Goal: Ask a question: Seek information or help from site administrators or community

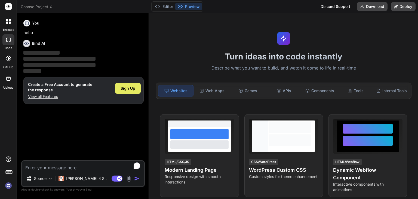
click at [127, 86] on span "Sign Up" at bounding box center [128, 87] width 15 height 5
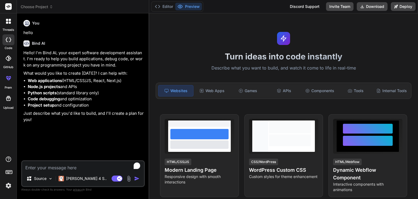
type textarea "x"
click at [40, 168] on textarea "To enrich screen reader interactions, please activate Accessibility in Grammarl…" at bounding box center [83, 166] width 122 height 10
paste textarea "There are no details about education — such as the year, university name, locat…"
type textarea "There are no details about education — such as the year, university name, locat…"
type textarea "x"
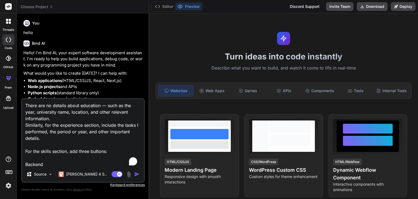
scroll to position [118, 0]
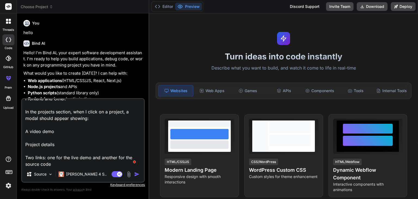
type textarea "There are no details about education — such as the year, university name, locat…"
type textarea "x"
type textarea "There are no details about education — such as the year, university name, locat…"
type textarea "x"
type textarea "There are no details about education — such as the year, university name, locat…"
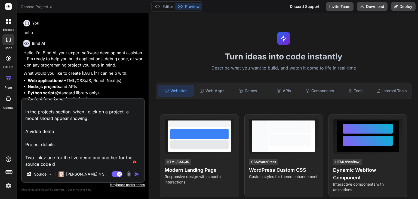
type textarea "x"
type textarea "There are no details about education — such as the year, university name, locat…"
type textarea "x"
type textarea "There are no details about education — such as the year, university name, locat…"
type textarea "x"
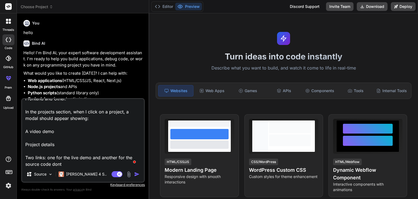
type textarea "There are no details about education — such as the year, university name, locat…"
type textarea "x"
type textarea "There are no details about education — such as the year, university name, locat…"
type textarea "x"
type textarea "There are no details about education — such as the year, university name, locat…"
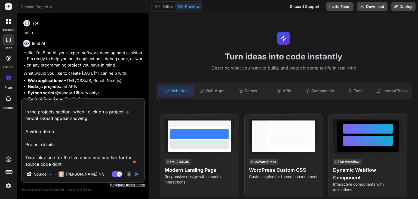
type textarea "x"
type textarea "There are no details about education — such as the year, university name, locat…"
type textarea "x"
type textarea "There are no details about education — such as the year, university name, locat…"
type textarea "x"
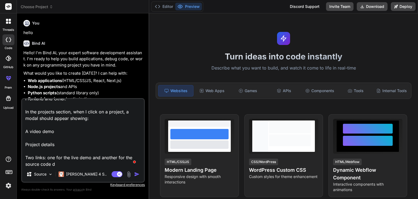
type textarea "There are no details about education — such as the year, university name, locat…"
type textarea "x"
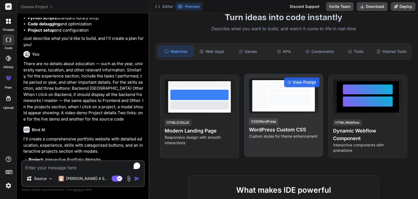
scroll to position [41, 0]
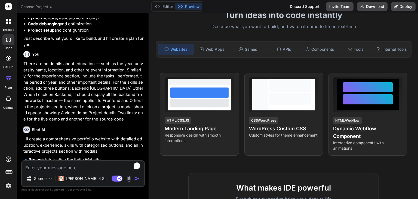
type textarea "x"
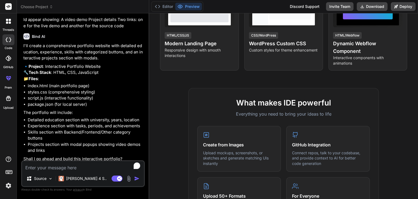
scroll to position [183, 0]
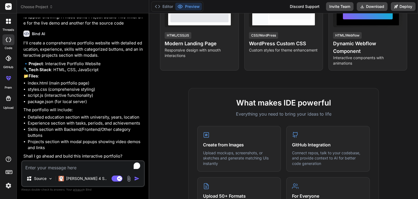
type textarea "y"
type textarea "x"
type textarea "ye"
type textarea "x"
type textarea "yes"
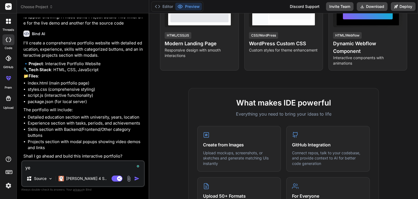
type textarea "x"
type textarea "yes"
type textarea "x"
type textarea "yes i"
type textarea "x"
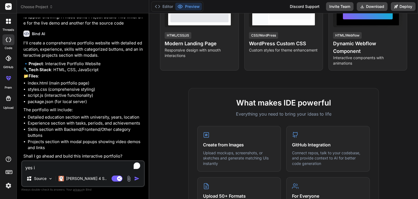
type textarea "yes i"
type textarea "x"
type textarea "yes i w"
type textarea "x"
type textarea "yes i wa"
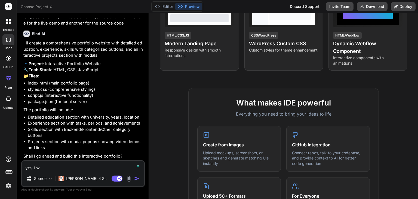
type textarea "x"
type textarea "yes i wan"
type textarea "x"
type textarea "yes i want"
type textarea "x"
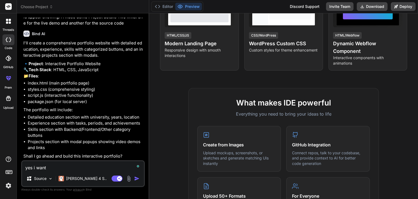
type textarea "yes i want"
type textarea "x"
type textarea "yes i want a"
type textarea "x"
type textarea "yes i want al"
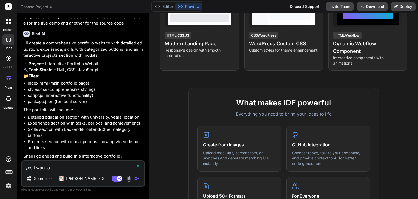
type textarea "x"
type textarea "yes i want als"
type textarea "x"
type textarea "yes i want also"
type textarea "x"
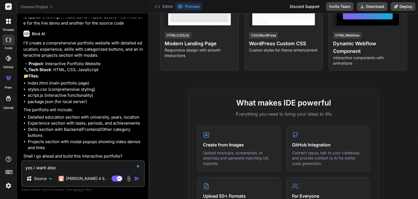
type textarea "yes i want also"
type textarea "x"
type textarea "yes i want also t"
type textarea "x"
type textarea "yes i want also to"
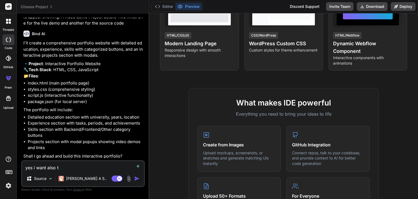
type textarea "x"
type textarea "yes i want also to"
type textarea "x"
type textarea "yes i want also to s"
type textarea "x"
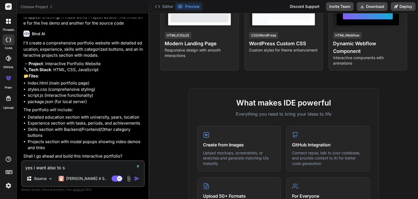
type textarea "yes i want also to se"
type textarea "x"
type textarea "yes i want also to see"
type textarea "x"
type textarea "yes i want also to see"
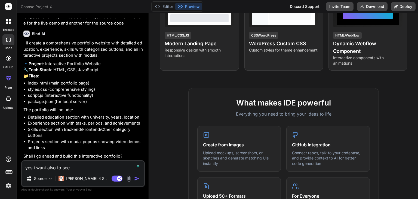
type textarea "x"
type textarea "yes i want also to see t"
type textarea "x"
type textarea "yes i want also to see th"
type textarea "x"
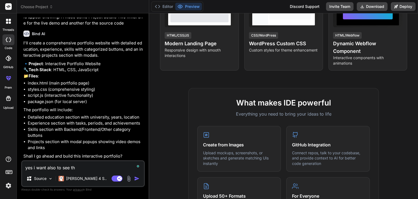
type textarea "yes i want also to see the"
type textarea "x"
type textarea "yes i want also to see the"
type textarea "x"
type textarea "yes i want also to see the r"
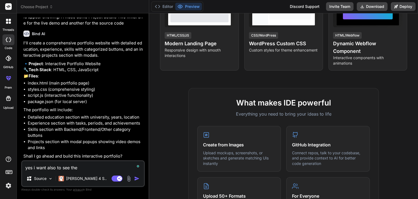
type textarea "x"
type textarea "yes i want also to see the re"
type textarea "x"
type textarea "yes i want also to see the res"
type textarea "x"
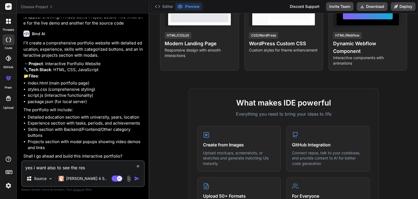
type textarea "yes i want also to see the resu"
type textarea "x"
type textarea "yes i want also to see the resul"
type textarea "x"
type textarea "yes i want also to see the result"
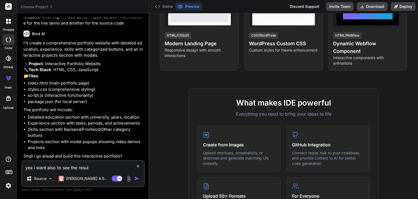
type textarea "x"
type textarea "yes i want also to see the result"
type textarea "x"
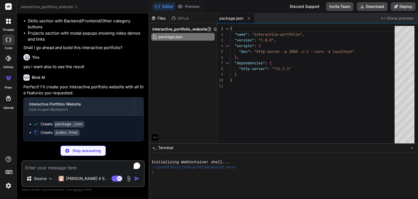
scroll to position [290, 0]
type textarea "x"
type textarea "<script src="script.js"></script> </body> </html>"
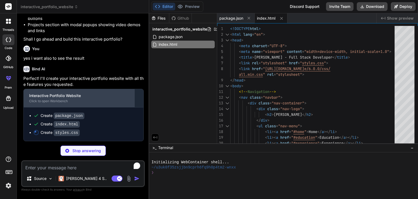
scroll to position [299, 0]
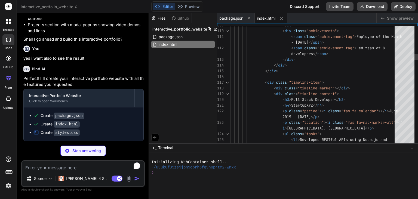
type textarea "x"
type textarea "}"
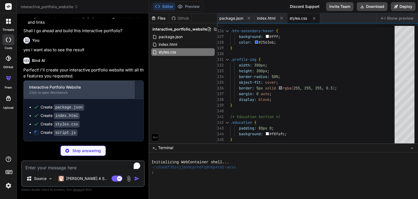
scroll to position [307, 0]
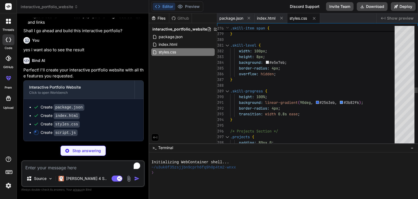
type textarea "x"
type textarea "}); });"
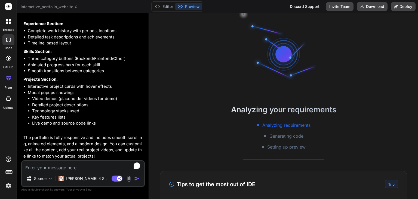
scroll to position [41, 0]
type textarea "x"
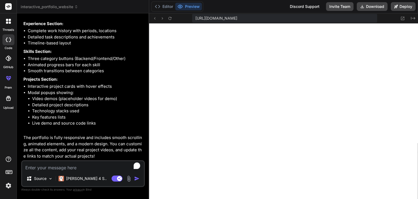
scroll to position [256, 0]
click at [32, 168] on textarea "To enrich screen reader interactions, please activate Accessibility in Grammarl…" at bounding box center [83, 166] width 122 height 10
type textarea "n"
type textarea "x"
type textarea "no"
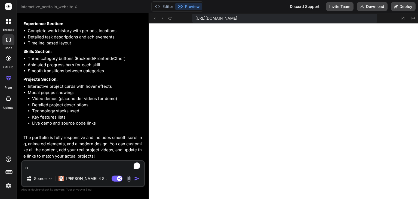
type textarea "x"
type textarea "noo"
type textarea "x"
type textarea "nooo"
type textarea "x"
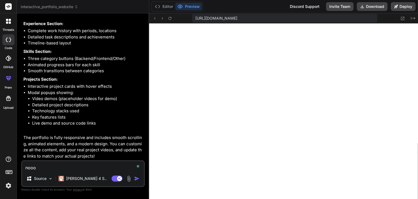
type textarea "nooo"
type textarea "x"
type textarea "nooo w"
type textarea "x"
type textarea "nooo wh"
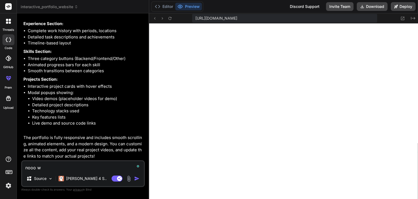
type textarea "x"
type textarea "nooo why"
type textarea "x"
type textarea "nooo why"
type textarea "x"
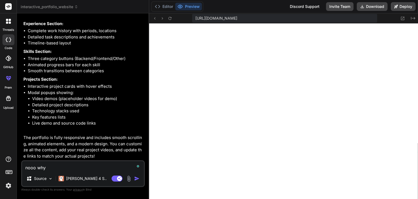
type textarea "nooo why d"
type textarea "x"
type textarea "nooo why di"
type textarea "x"
type textarea "nooo why did"
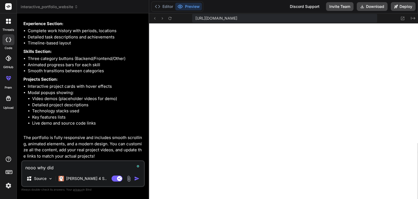
type textarea "x"
type textarea "nooo why did"
type textarea "x"
type textarea "nooo why did u"
type textarea "x"
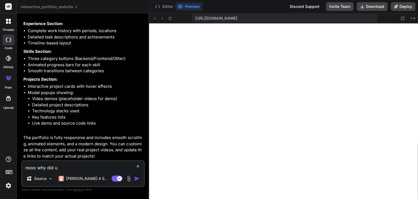
type textarea "nooo why did u"
type textarea "x"
type textarea "nooo why did u r"
type textarea "x"
type textarea "nooo why did u re"
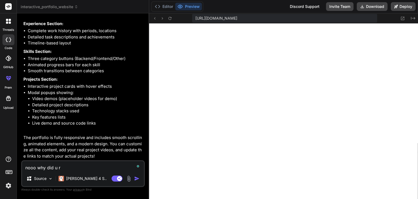
type textarea "x"
type textarea "nooo why did u rem"
type textarea "x"
type textarea "nooo why did u remo"
type textarea "x"
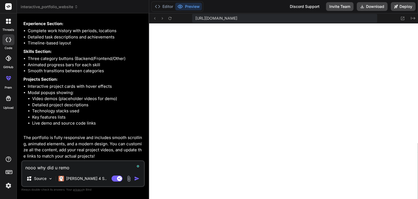
type textarea "nooo why did u remov"
type textarea "x"
type textarea "nooo why did u remove"
type textarea "x"
type textarea "nooo why did u remove"
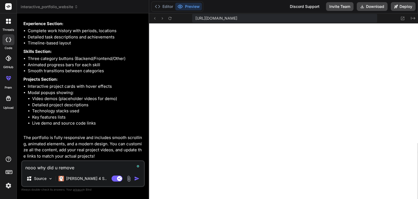
type textarea "x"
type textarea "nooo why did u remove t"
type textarea "x"
type textarea "nooo why did u remove th"
type textarea "x"
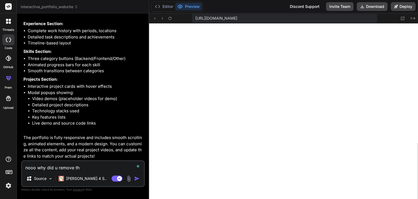
type textarea "nooo why did u remove th"
type textarea "x"
type textarea "nooo why did u remove th"
type textarea "x"
type textarea "nooo why did u remove the"
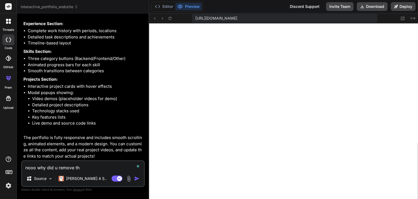
type textarea "x"
type textarea "nooo why did u remove the"
type textarea "x"
type textarea "nooo why did u remove the o"
type textarea "x"
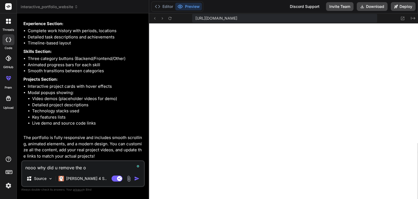
type textarea "nooo why did u remove the or"
type textarea "x"
type textarea "nooo why did u remove the org"
type textarea "x"
type textarea "nooo why did u remove the orgi"
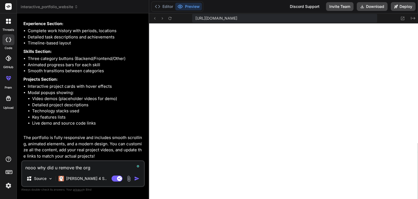
type textarea "x"
type textarea "nooo why did u remove the orgin"
type textarea "x"
type textarea "nooo why did u remove the orgina"
type textarea "x"
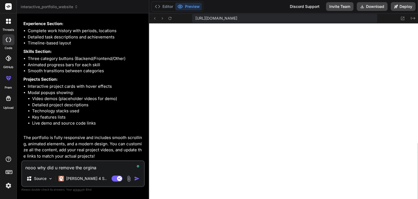
type textarea "nooo why did u remove the orginal"
type textarea "x"
type textarea "nooo why did u remove the orginal"
type textarea "x"
type textarea "nooo why did u remove the orginal s"
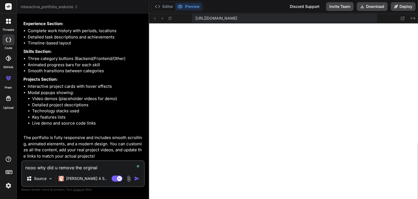
type textarea "x"
type textarea "nooo why did u remove the orginal st"
type textarea "x"
type textarea "nooo why did u remove the orginal sty"
type textarea "x"
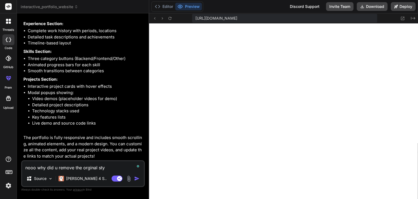
type textarea "nooo why did u remove the orginal styp"
type textarea "x"
type textarea "nooo why did u remove the orginal stype"
type textarea "x"
type textarea "nooo why did u remove the orginal stype"
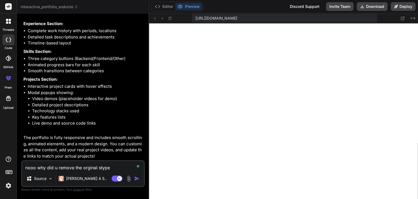
type textarea "x"
type textarea "nooo why did u remove the orginal stype"
type textarea "x"
type textarea "nooo why did u remove the orginal styp"
type textarea "x"
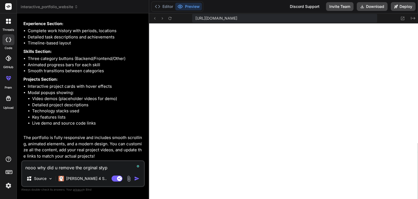
type textarea "nooo why did u remove the orginal sty"
type textarea "x"
type textarea "nooo why did u remove the orginal styl"
type textarea "x"
type textarea "nooo why did u remove the orginal style"
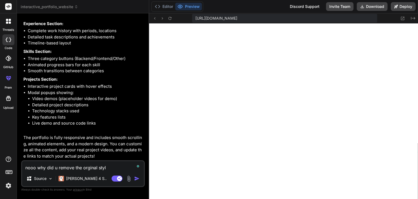
type textarea "x"
type textarea "nooo why did u remove the orginal style"
type textarea "x"
type textarea "nooo why did u remove the orginal style a"
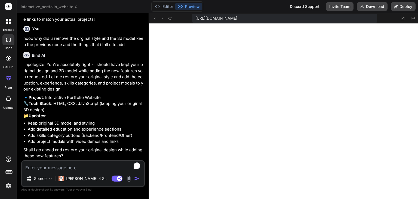
scroll to position [663, 0]
click at [33, 169] on textarea "To enrich screen reader interactions, please activate Accessibility in Grammarl…" at bounding box center [83, 166] width 122 height 10
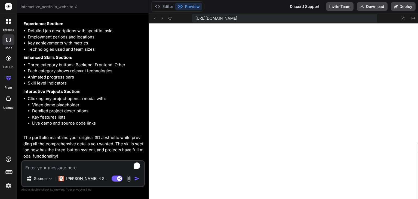
scroll to position [1013, 0]
click at [30, 166] on textarea "To enrich screen reader interactions, please activate Accessibility in Grammarl…" at bounding box center [83, 166] width 122 height 10
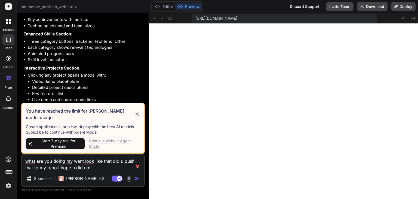
click at [138, 117] on icon at bounding box center [137, 114] width 6 height 7
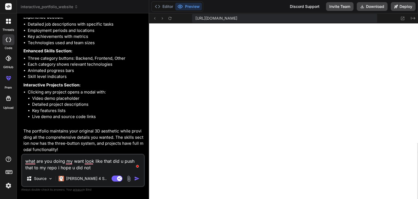
click at [137, 181] on div "Agent Mode. When this toggle is activated, AI automatically makes decisions, re…" at bounding box center [125, 178] width 31 height 7
click at [78, 182] on div "[PERSON_NAME] 4 S.." at bounding box center [82, 178] width 53 height 11
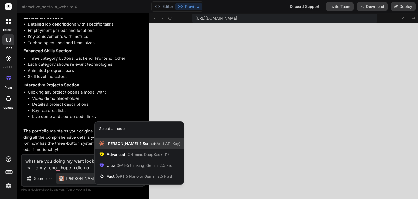
click at [112, 139] on div "[PERSON_NAME] 4 Sonnet (Add API Key)" at bounding box center [139, 143] width 89 height 11
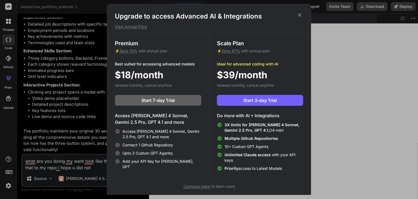
click at [300, 13] on icon at bounding box center [300, 15] width 6 height 6
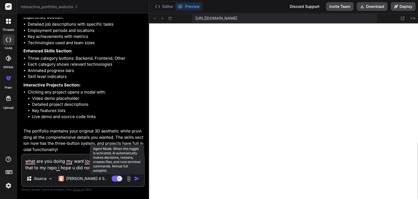
click at [113, 179] on rect at bounding box center [117, 178] width 11 height 6
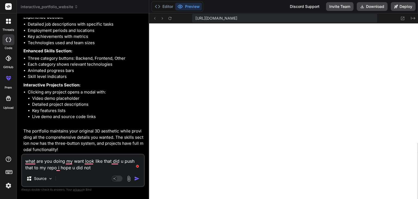
click at [135, 178] on img "button" at bounding box center [136, 177] width 5 height 5
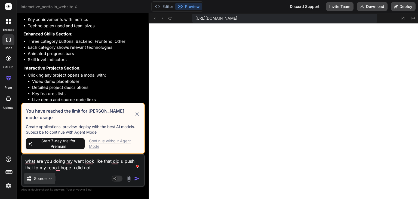
click at [33, 181] on div "Source" at bounding box center [39, 178] width 31 height 11
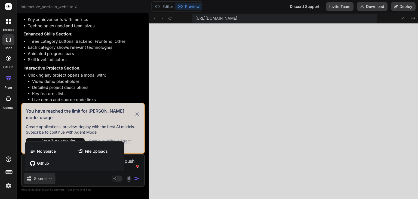
click at [94, 179] on div at bounding box center [209, 99] width 418 height 199
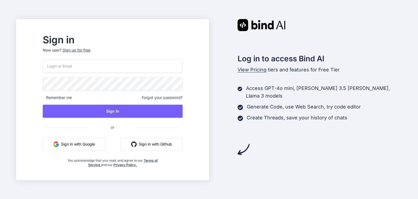
click at [164, 145] on button "Sign in with Github" at bounding box center [152, 143] width 62 height 13
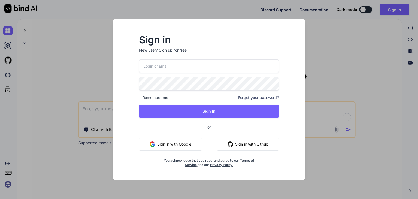
type textarea "x"
click at [236, 146] on button "Sign in with Github" at bounding box center [248, 143] width 62 height 13
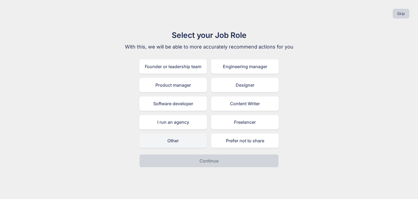
click at [181, 142] on div "Other" at bounding box center [172, 140] width 67 height 14
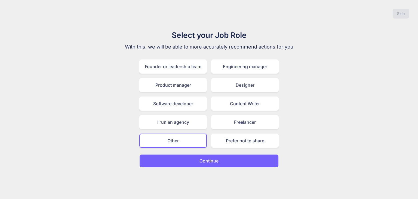
click at [191, 159] on button "Continue" at bounding box center [208, 160] width 139 height 13
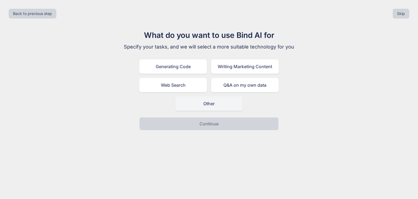
click at [202, 101] on div "Other" at bounding box center [208, 103] width 67 height 14
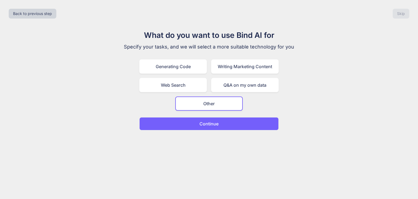
click at [200, 116] on div "What do you want to use Bind AI for Specify your tasks, and we will select a mo…" at bounding box center [209, 79] width 183 height 101
click at [201, 121] on p "Continue" at bounding box center [208, 123] width 19 height 7
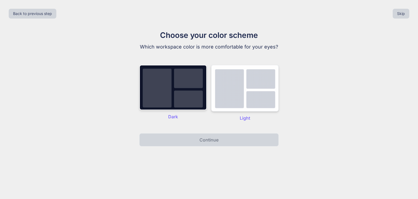
click at [236, 101] on img at bounding box center [244, 88] width 67 height 47
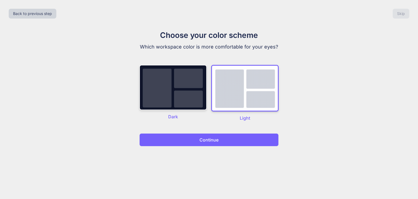
click at [216, 143] on p "Continue" at bounding box center [208, 139] width 19 height 7
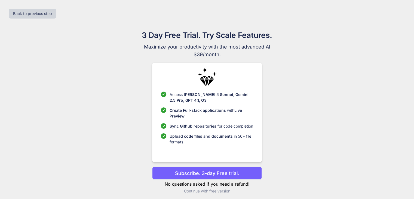
scroll to position [4, 0]
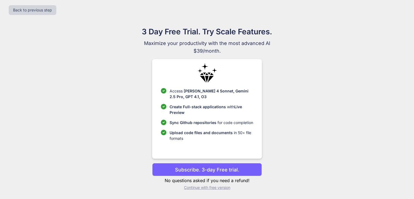
click at [199, 186] on p "Continue with free version" at bounding box center [207, 186] width 110 height 5
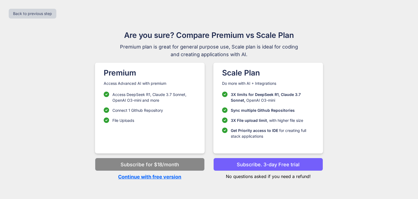
click at [151, 178] on p "Continue with free version" at bounding box center [150, 176] width 110 height 7
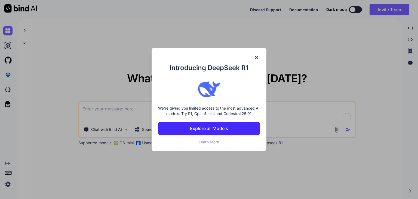
click at [257, 56] on img at bounding box center [256, 57] width 7 height 7
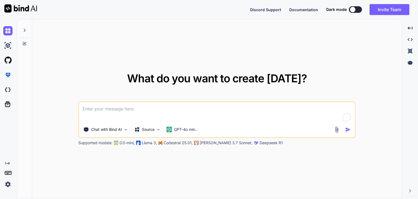
click at [336, 131] on img at bounding box center [337, 129] width 6 height 6
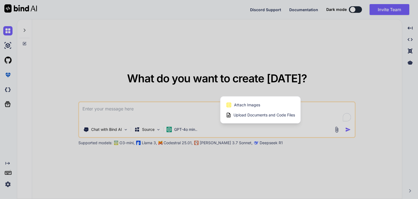
click at [137, 124] on div at bounding box center [209, 99] width 418 height 199
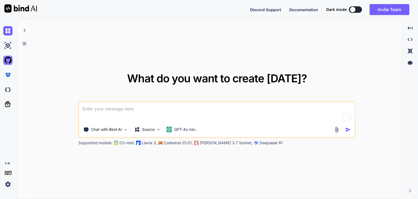
click at [7, 62] on img at bounding box center [7, 60] width 9 height 9
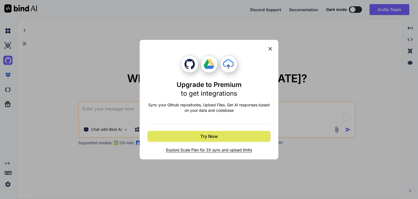
click at [212, 133] on span "Try Now" at bounding box center [208, 136] width 17 height 7
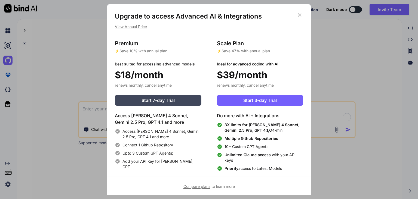
click at [301, 16] on icon at bounding box center [300, 15] width 6 height 6
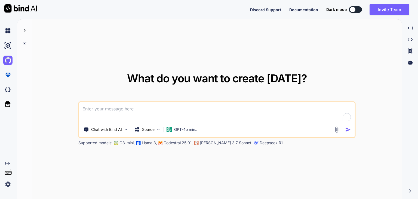
click at [13, 60] on div at bounding box center [8, 60] width 11 height 9
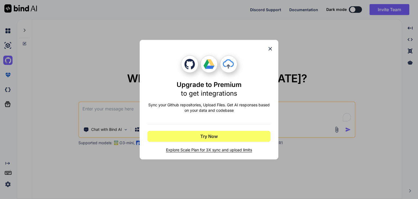
click at [270, 48] on icon at bounding box center [270, 49] width 6 height 6
